Goal: Information Seeking & Learning: Learn about a topic

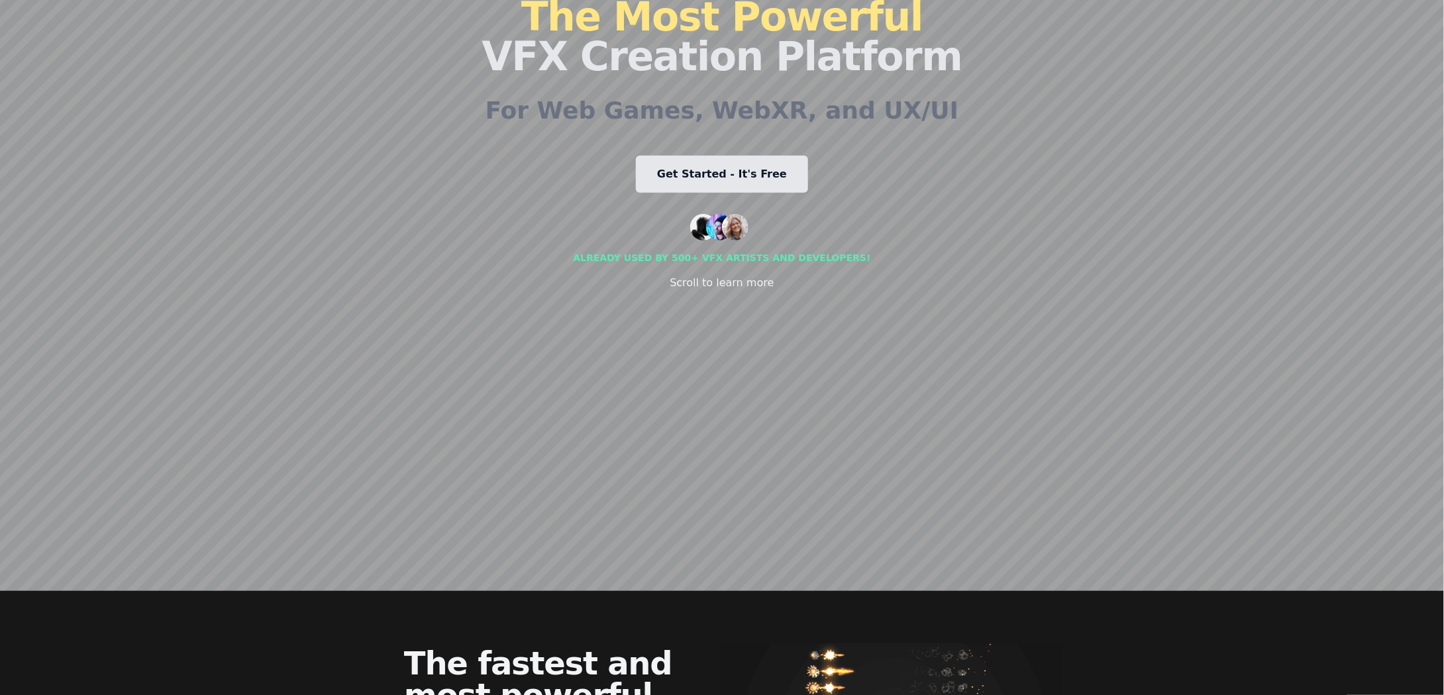
scroll to position [113, 0]
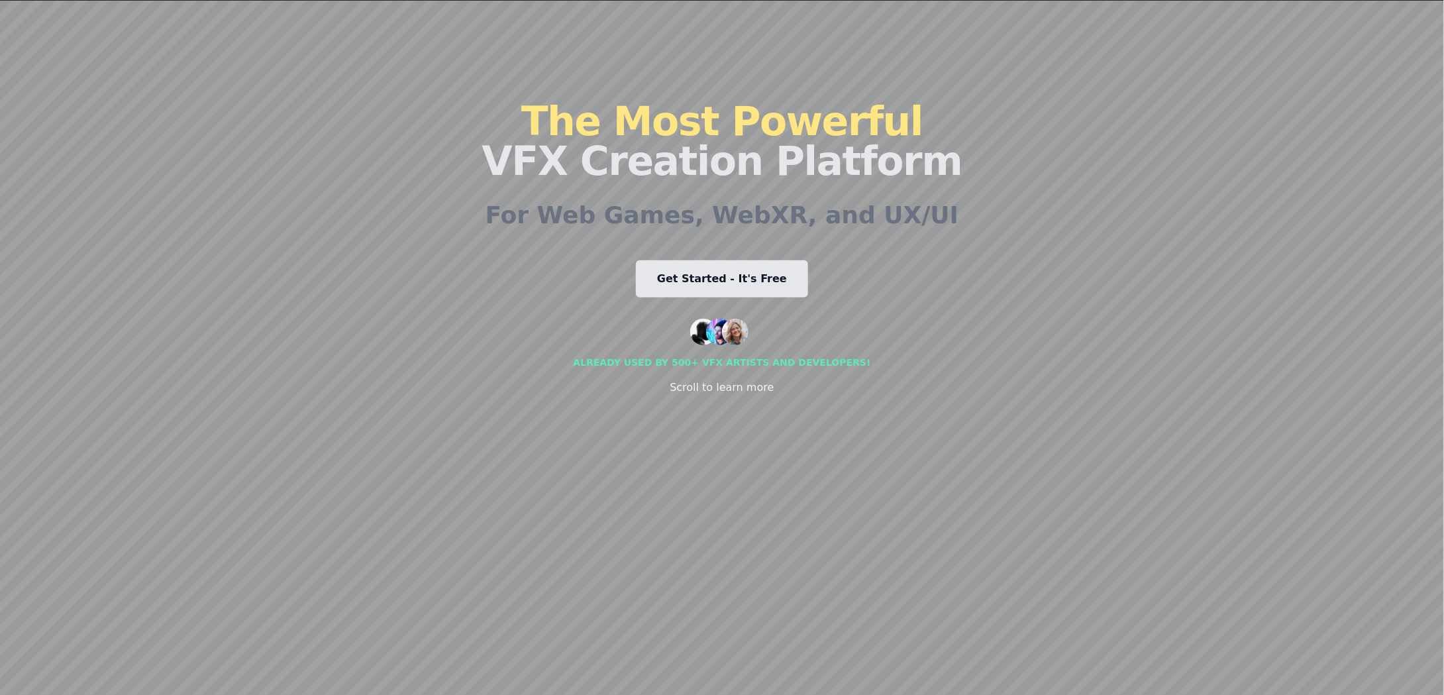
click at [789, 358] on div "Already used by 500+ vfx artists and developers!" at bounding box center [721, 362] width 297 height 13
click at [785, 366] on div "Already used by 500+ vfx artists and developers!" at bounding box center [721, 362] width 297 height 13
click at [722, 391] on div "Scroll to learn more" at bounding box center [722, 387] width 104 height 16
click at [725, 328] on img at bounding box center [735, 332] width 26 height 26
click at [705, 330] on img at bounding box center [703, 332] width 26 height 26
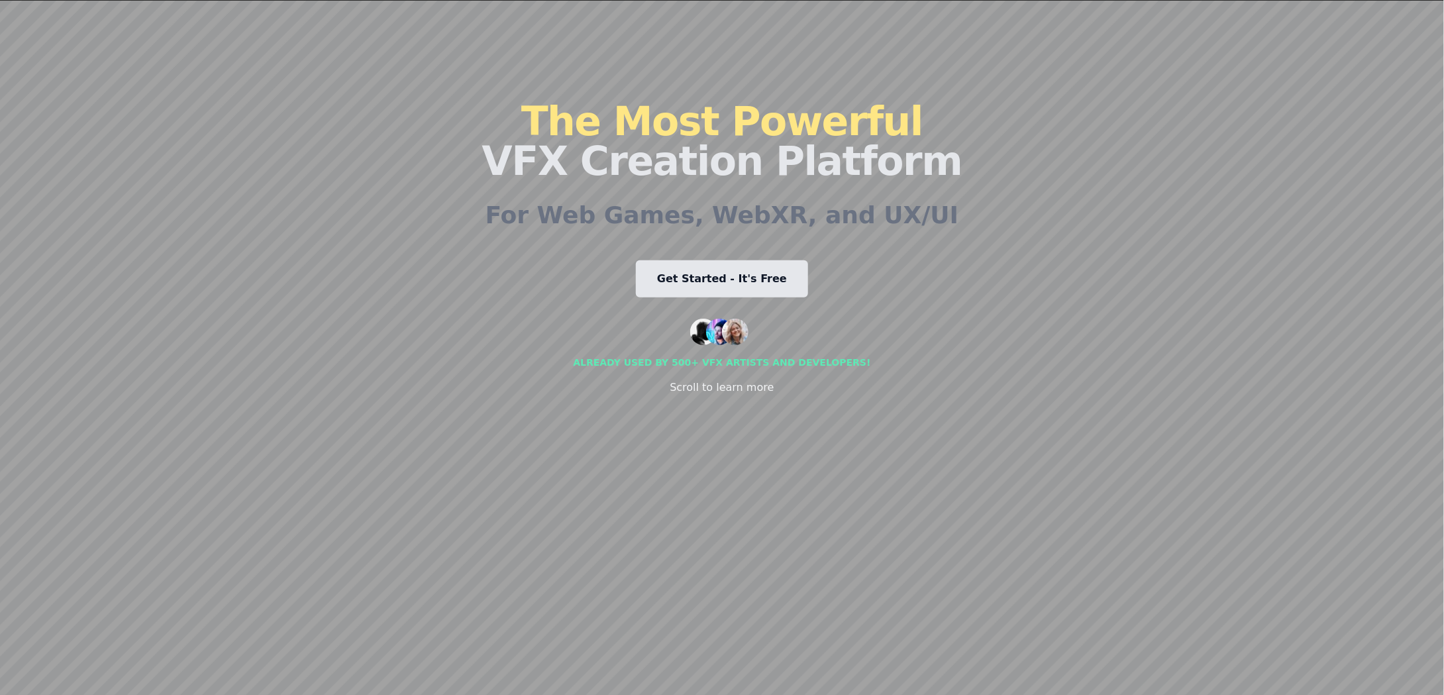
click at [696, 303] on div "The Most Powerful VFX Creation Platform For Web Games, WebXR, and UX/UI Get Sta…" at bounding box center [721, 248] width 480 height 636
click at [758, 337] on div "Already used by 500+ vfx artists and developers! Scroll to learn more" at bounding box center [721, 357] width 297 height 77
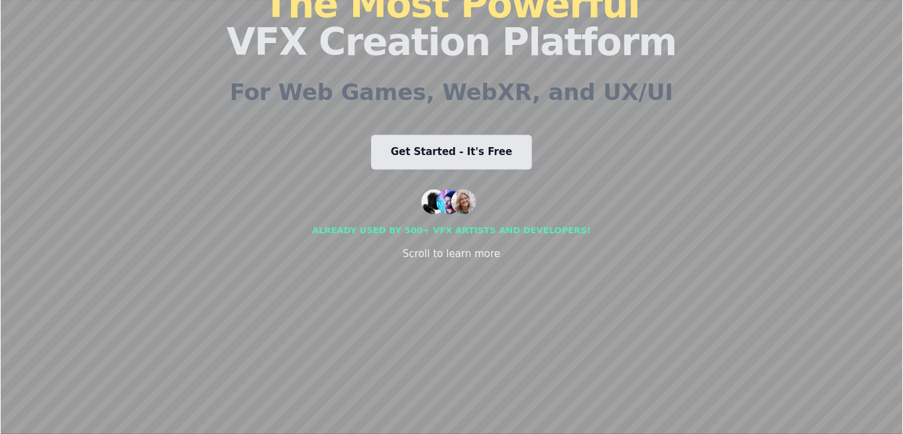
scroll to position [113, 0]
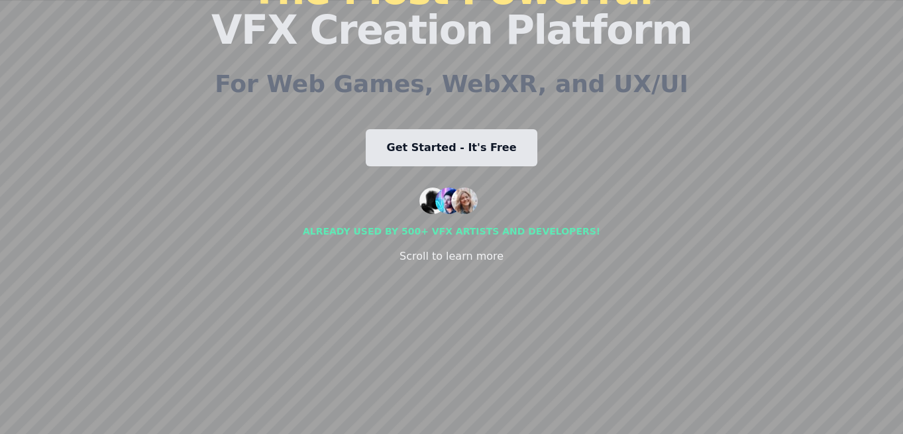
click at [440, 225] on div "Already used by 500+ vfx artists and developers!" at bounding box center [451, 230] width 297 height 13
click at [510, 221] on div "Already used by 500+ vfx artists and developers! Scroll to learn more" at bounding box center [451, 225] width 297 height 77
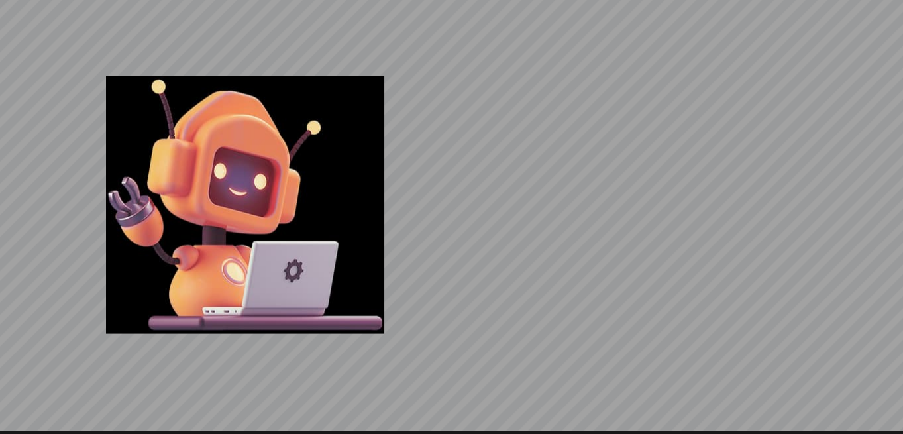
scroll to position [3274, 0]
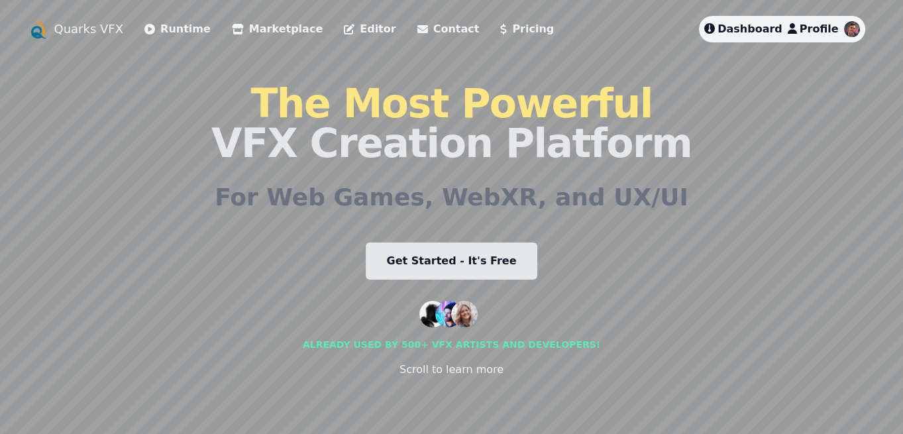
click at [695, 117] on div "Quarks VFX Runtime Marketplace Editor Contact Pricing Dashboard Profile The Mos…" at bounding box center [452, 217] width 848 height 402
click at [160, 40] on li "Runtime" at bounding box center [177, 29] width 66 height 26
click at [163, 33] on link "Runtime" at bounding box center [177, 29] width 66 height 16
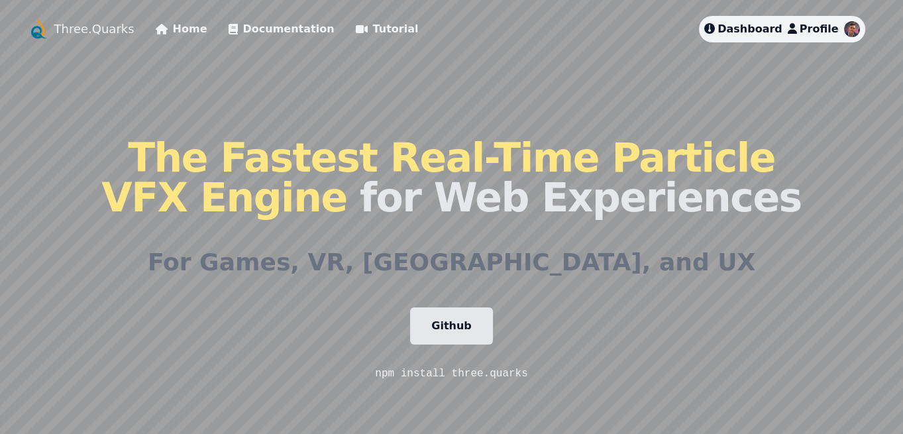
click at [273, 154] on span "The Fastest Real-Time Particle VFX Engine" at bounding box center [437, 177] width 673 height 86
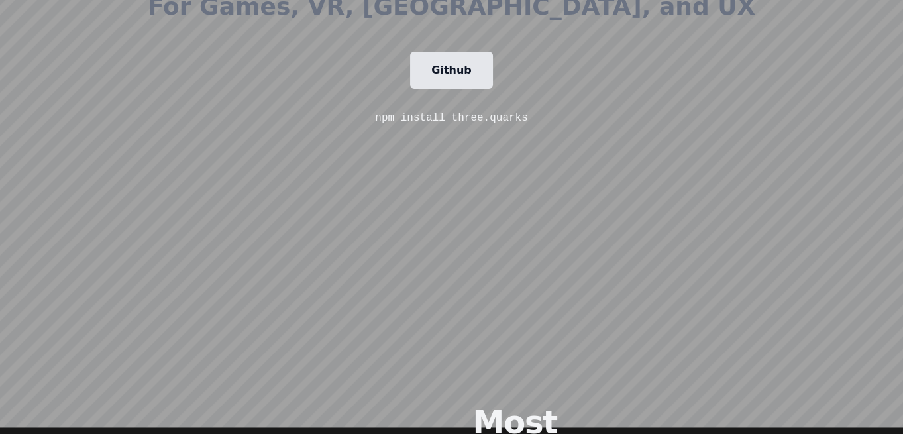
scroll to position [497, 0]
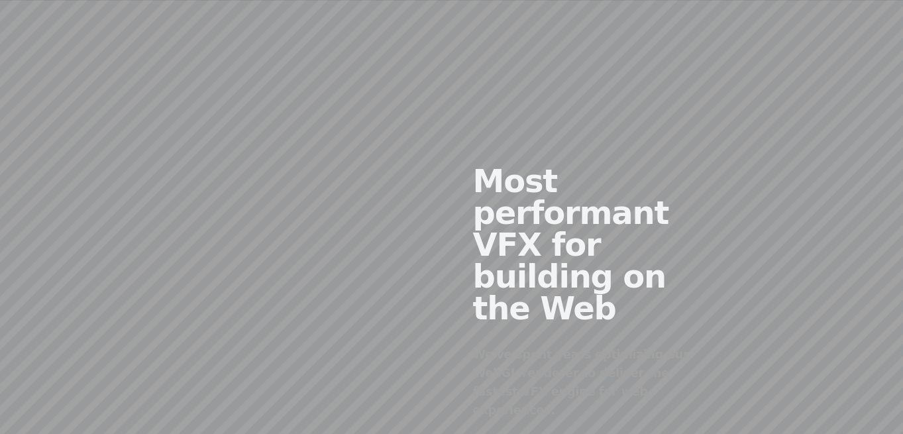
drag, startPoint x: 362, startPoint y: 161, endPoint x: 297, endPoint y: 195, distance: 73.5
click at [297, 195] on div at bounding box center [310, 281] width 283 height 403
click at [283, 209] on div at bounding box center [310, 281] width 283 height 403
drag, startPoint x: 399, startPoint y: 228, endPoint x: 326, endPoint y: 204, distance: 76.6
click at [336, 203] on div at bounding box center [310, 281] width 283 height 403
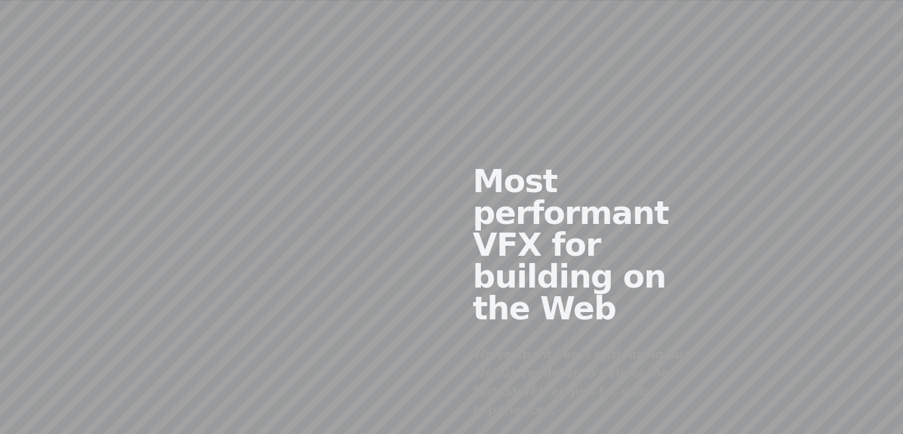
click at [392, 177] on div at bounding box center [310, 281] width 283 height 403
click at [350, 174] on div at bounding box center [310, 281] width 283 height 403
click at [295, 167] on div at bounding box center [310, 281] width 283 height 403
click at [374, 177] on div at bounding box center [310, 281] width 283 height 403
click at [337, 151] on div at bounding box center [310, 281] width 283 height 403
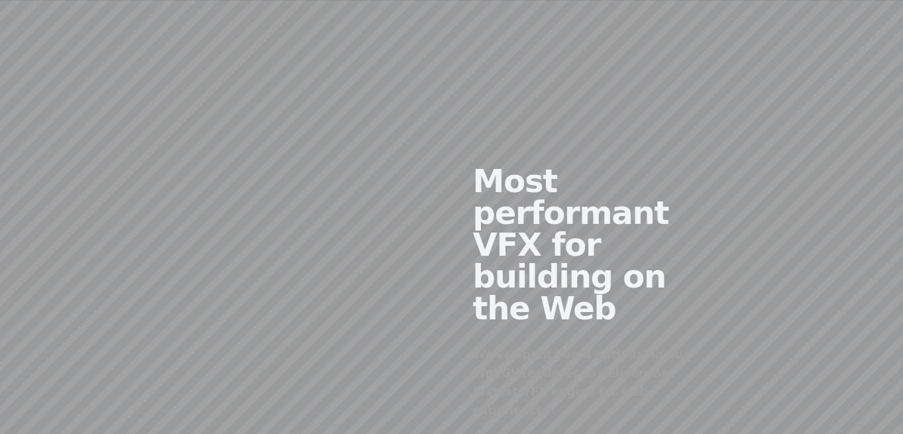
click at [380, 207] on div at bounding box center [310, 281] width 283 height 403
click at [278, 203] on div at bounding box center [310, 281] width 283 height 403
drag, startPoint x: 376, startPoint y: 227, endPoint x: 356, endPoint y: 193, distance: 39.5
click at [310, 195] on div at bounding box center [310, 281] width 283 height 403
drag, startPoint x: 348, startPoint y: 193, endPoint x: 322, endPoint y: 195, distance: 25.9
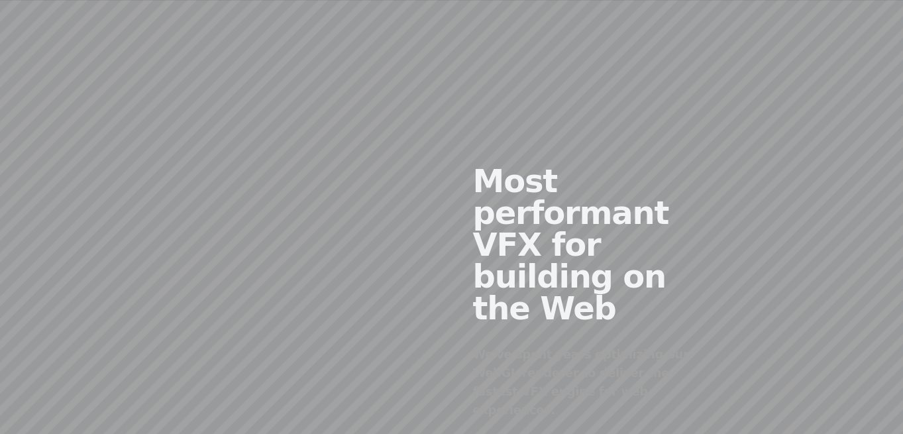
click at [327, 195] on div at bounding box center [310, 281] width 283 height 403
click at [310, 196] on div at bounding box center [310, 281] width 283 height 403
click at [356, 174] on div at bounding box center [310, 281] width 283 height 403
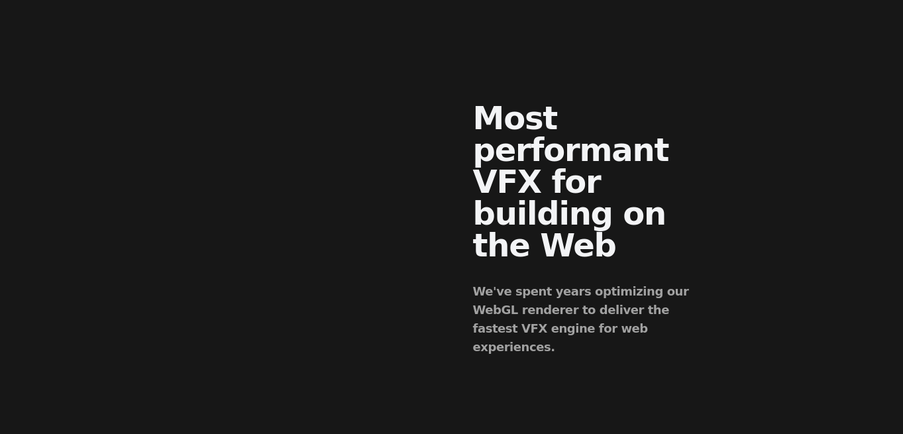
scroll to position [0, 0]
